Goal: Task Accomplishment & Management: Manage account settings

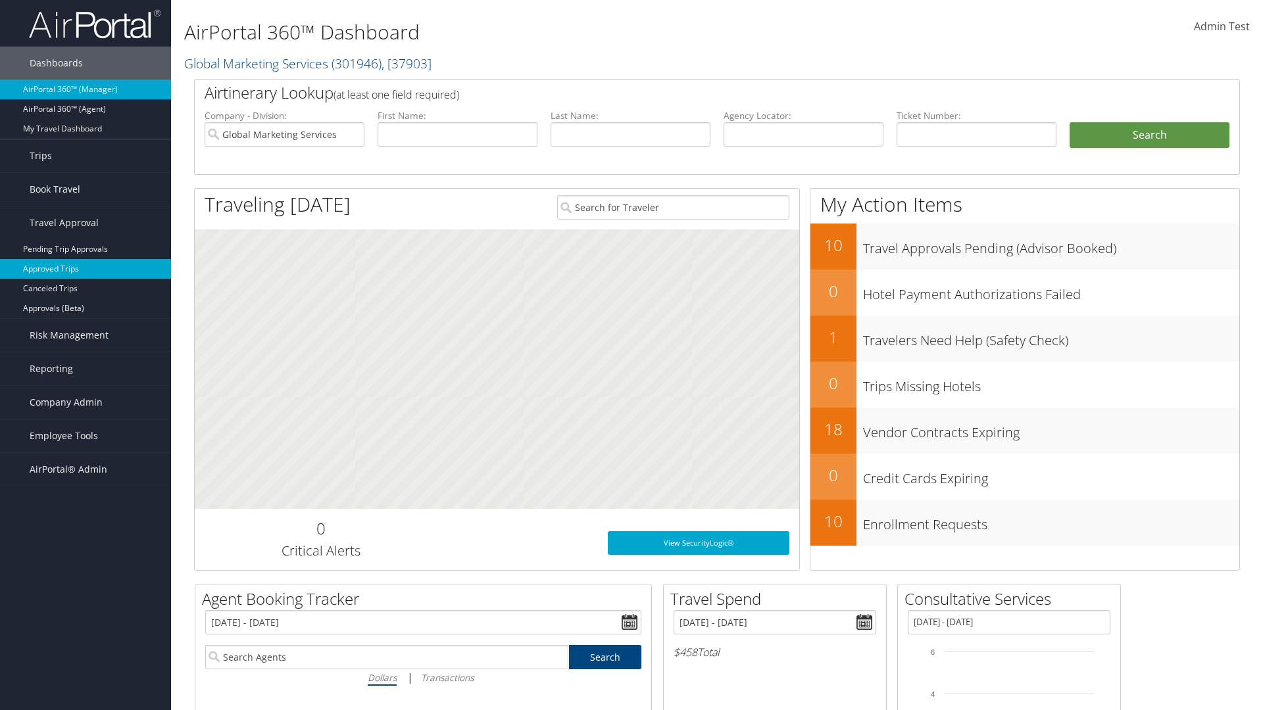
click at [86, 269] on link "Approved Trips" at bounding box center [85, 269] width 171 height 20
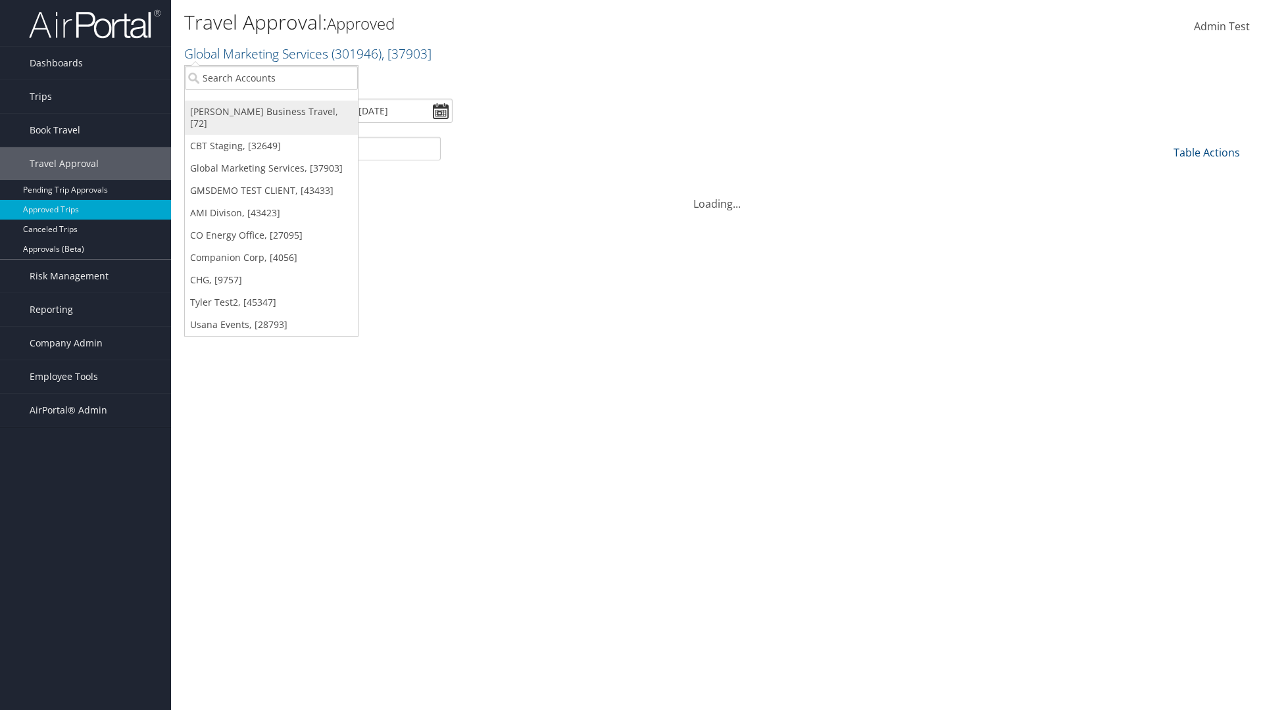
click at [271, 112] on link "[PERSON_NAME] Business Travel, [72]" at bounding box center [271, 118] width 173 height 34
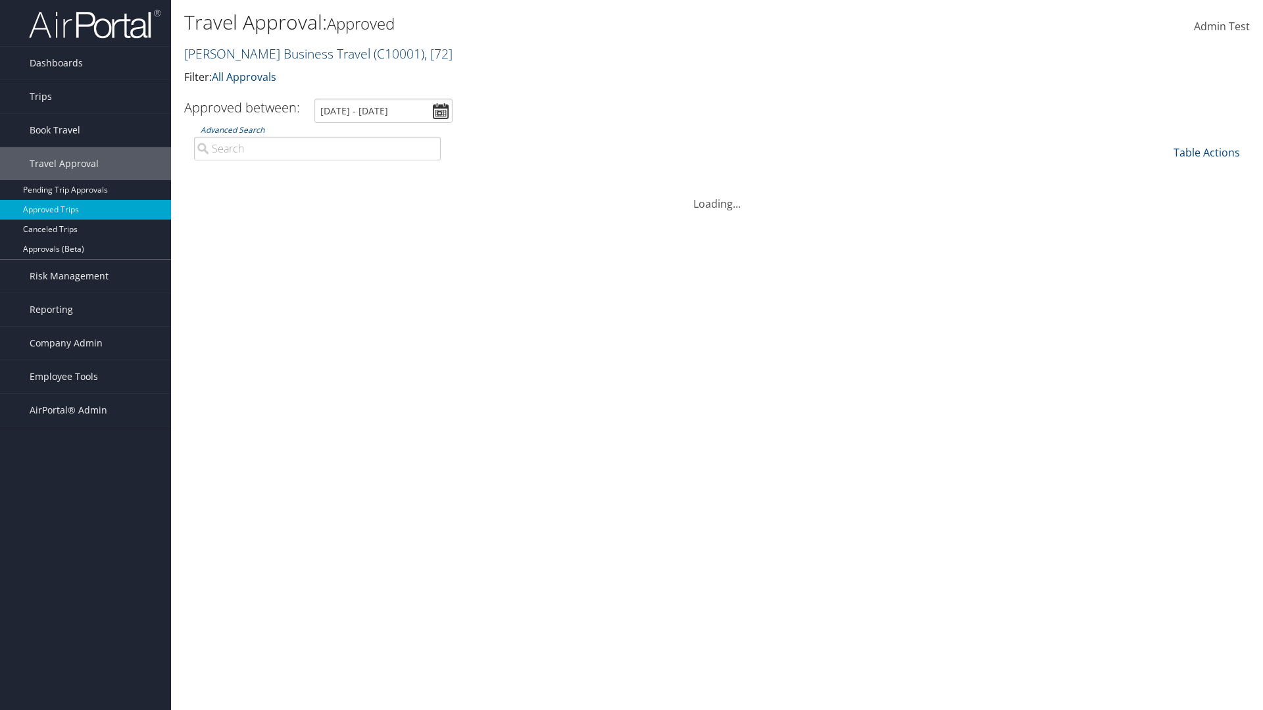
click at [271, 53] on link "Christopherson Business Travel ( C10001 ) , [ 72 ]" at bounding box center [318, 54] width 268 height 18
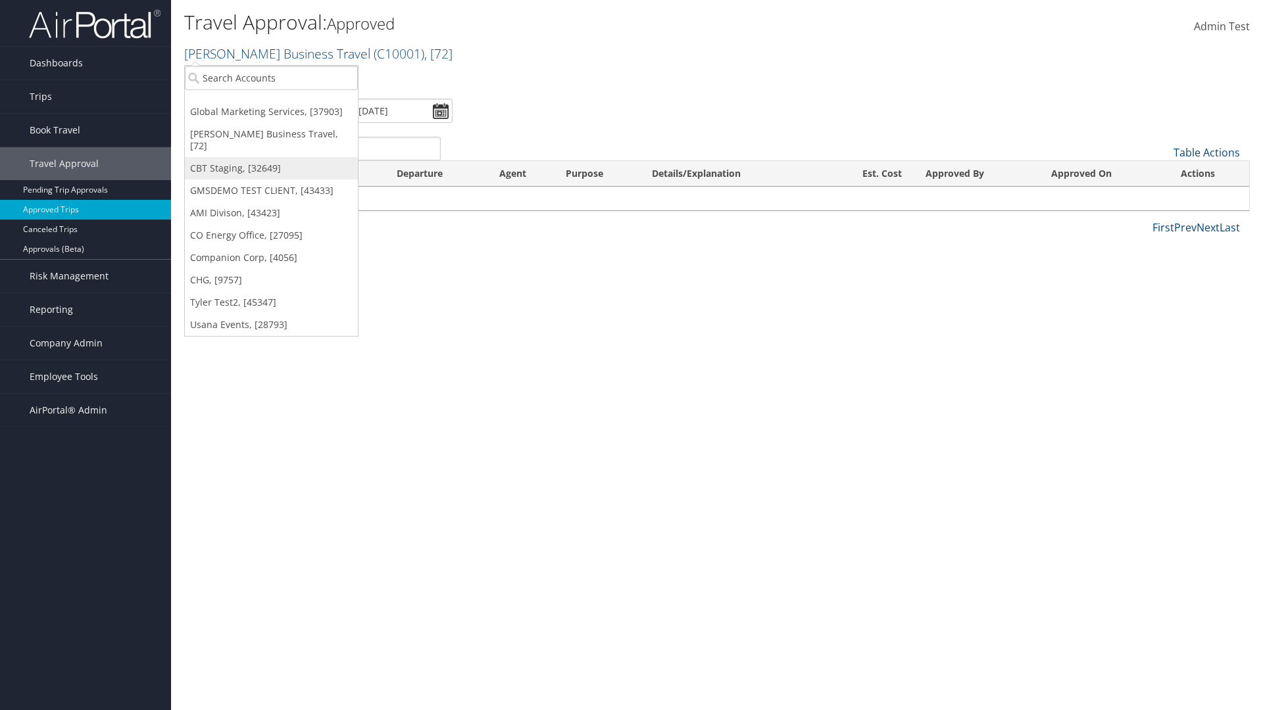
click at [271, 157] on link "CBT Staging, [32649]" at bounding box center [271, 168] width 173 height 22
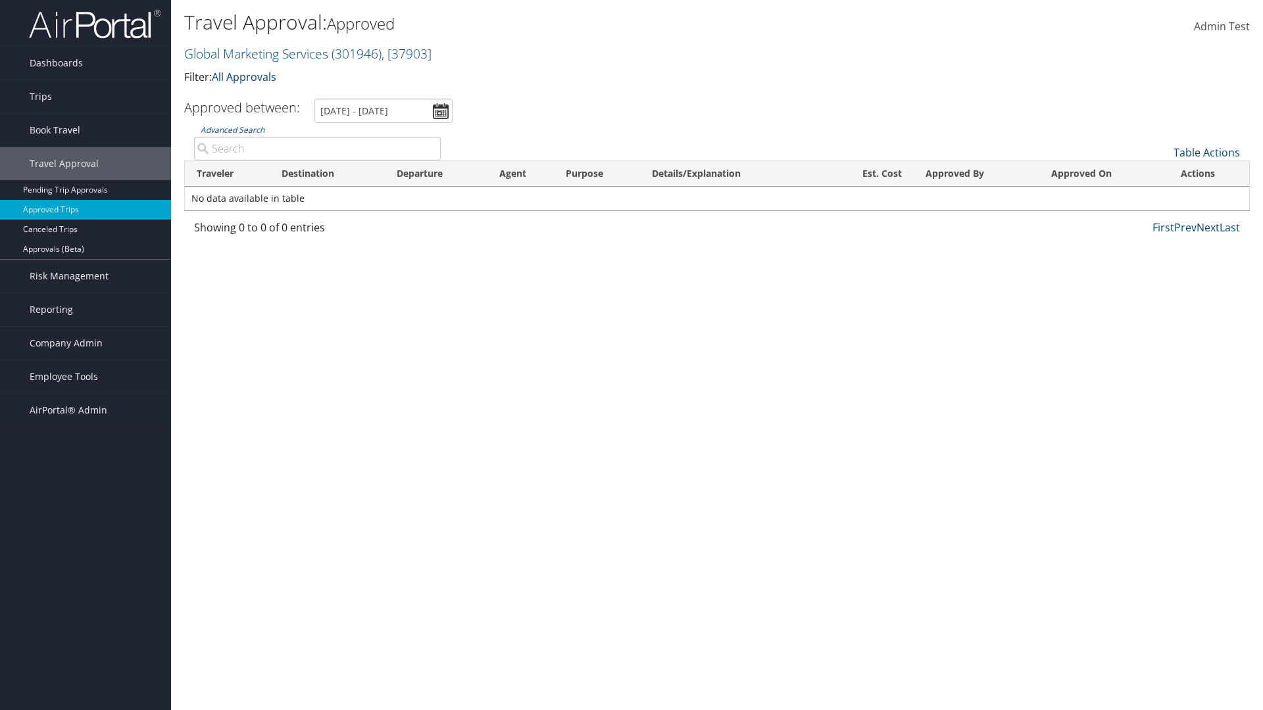
click at [247, 76] on link "All Approvals" at bounding box center [244, 77] width 64 height 14
click at [0, 0] on link "My Approvals" at bounding box center [0, 0] width 0 height 0
click at [227, 174] on th "Traveler" at bounding box center [227, 174] width 85 height 26
click at [327, 174] on th "Destination" at bounding box center [327, 174] width 115 height 26
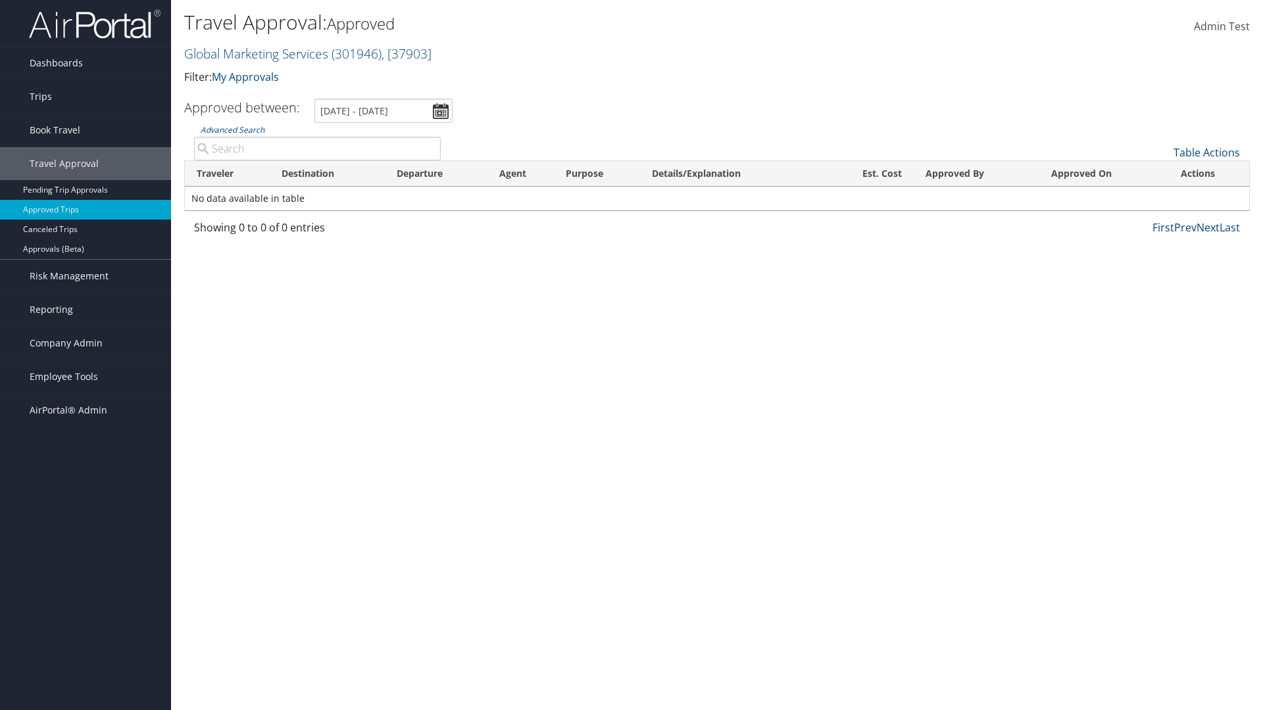
click at [327, 174] on th "Destination" at bounding box center [327, 174] width 115 height 26
click at [436, 174] on th "Departure" at bounding box center [436, 174] width 103 height 26
click at [868, 174] on th "Est. Cost" at bounding box center [869, 174] width 90 height 26
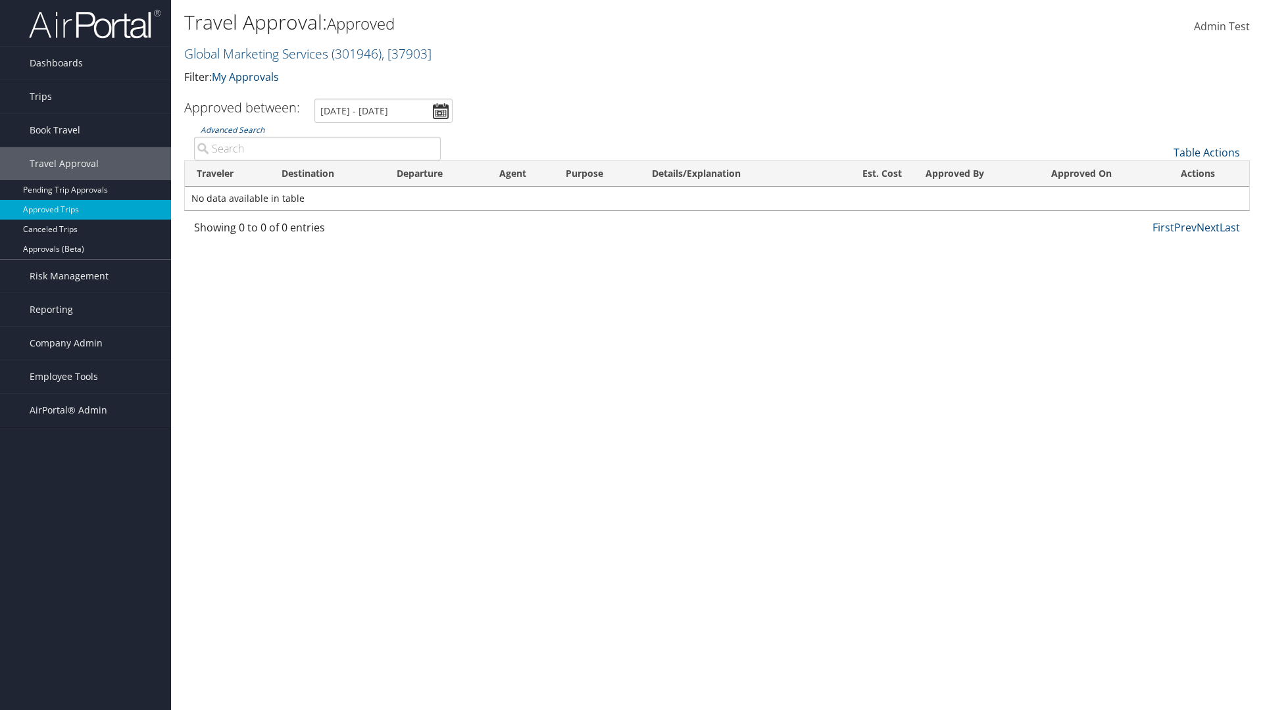
click at [976, 174] on th "Approved By" at bounding box center [977, 174] width 126 height 26
click at [1104, 174] on th "Approved On" at bounding box center [1104, 174] width 130 height 26
